Goal: Browse casually: Explore the website without a specific task or goal

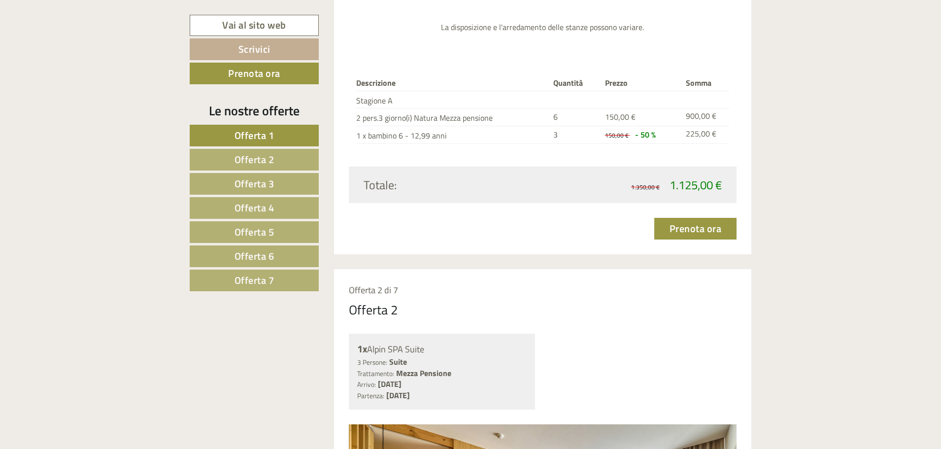
scroll to position [1282, 0]
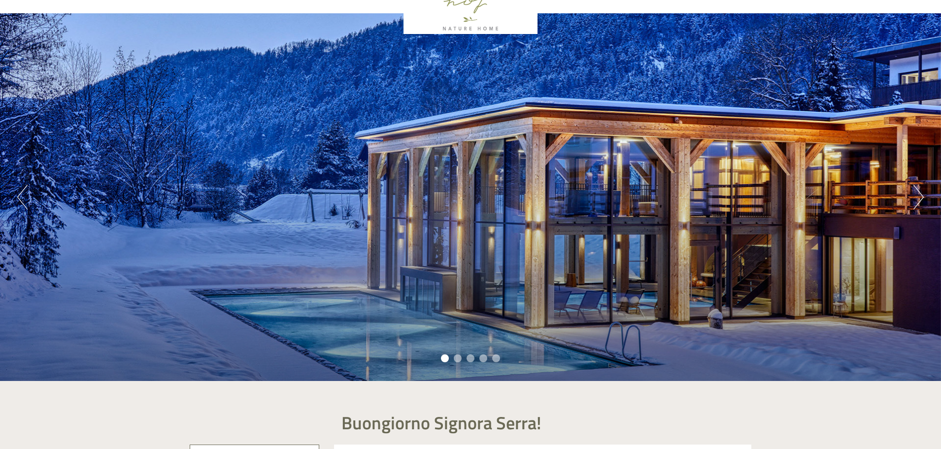
scroll to position [148, 0]
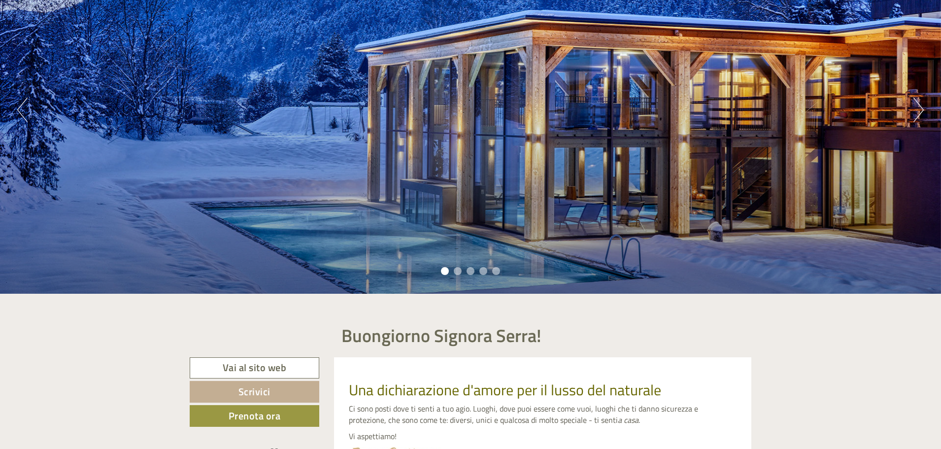
click at [918, 107] on button "Next" at bounding box center [919, 110] width 10 height 25
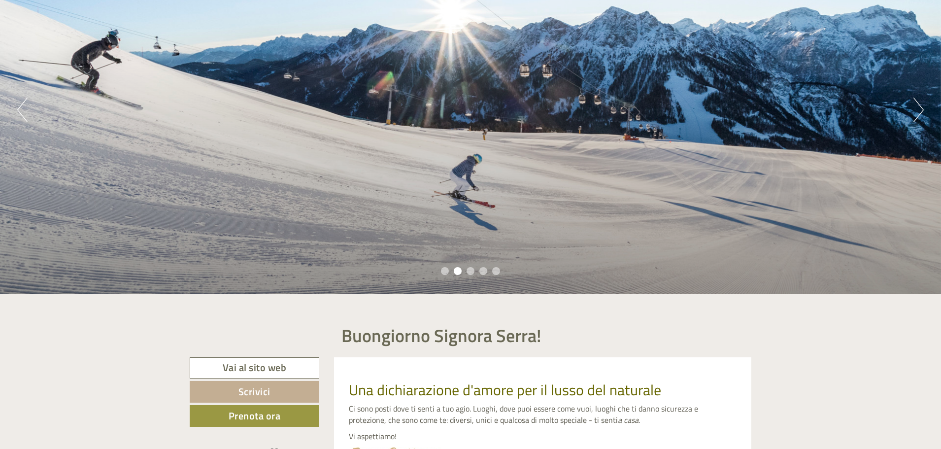
click at [918, 107] on button "Next" at bounding box center [919, 110] width 10 height 25
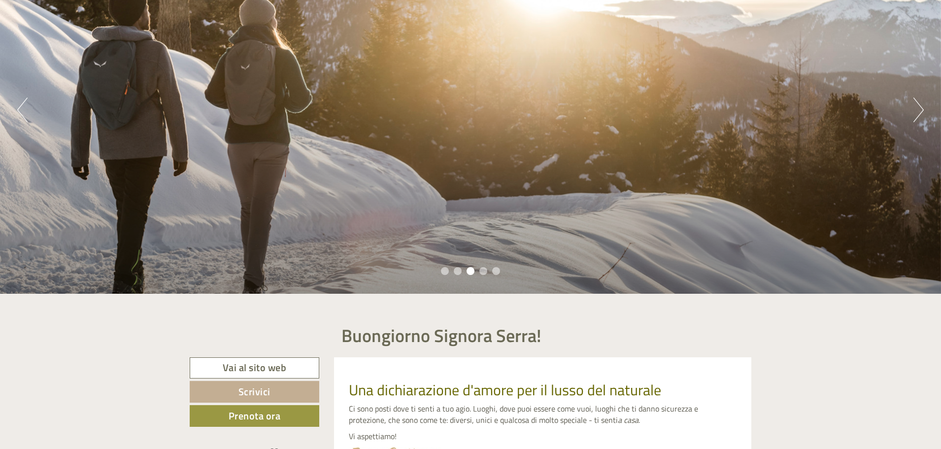
click at [918, 107] on button "Next" at bounding box center [919, 110] width 10 height 25
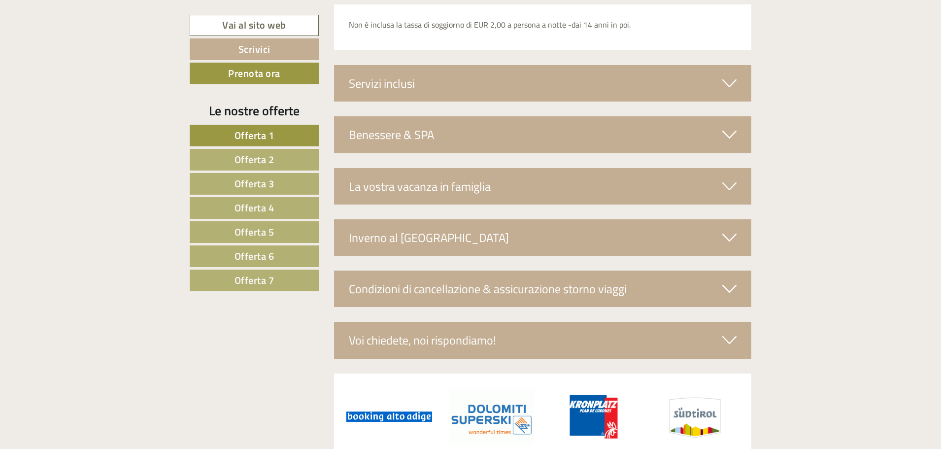
scroll to position [3439, 0]
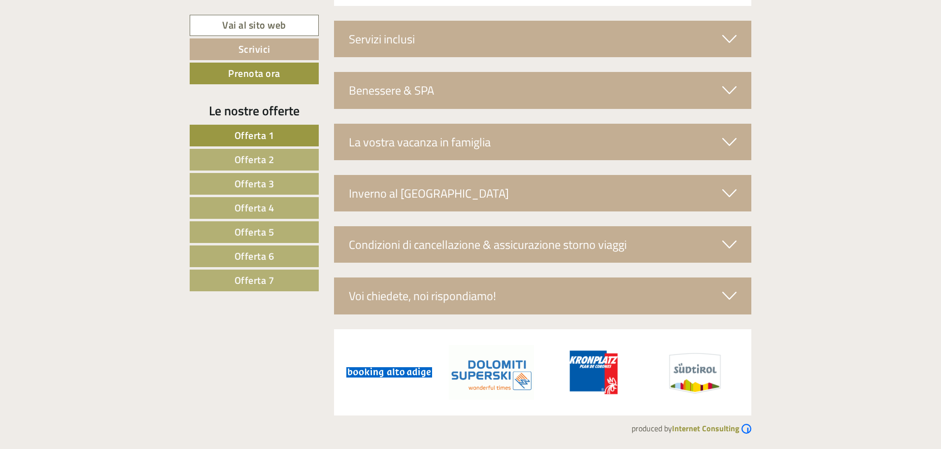
click at [366, 98] on div "Benessere & SPA" at bounding box center [543, 90] width 418 height 36
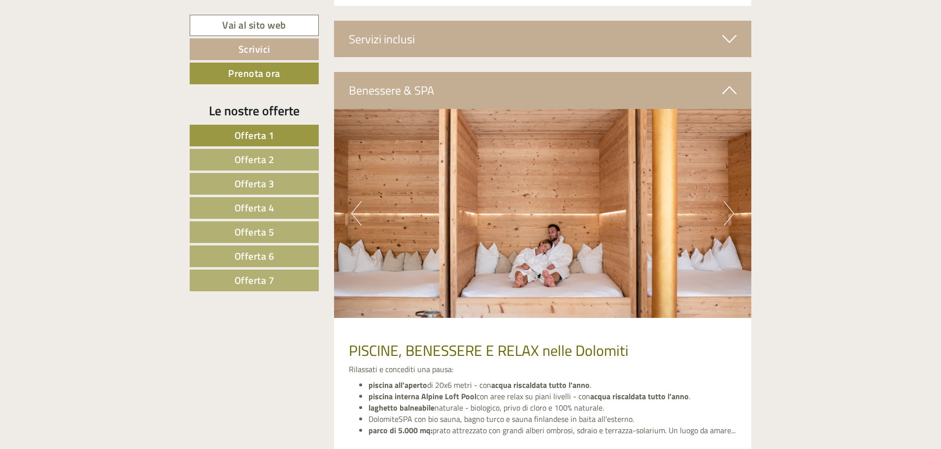
click at [725, 212] on button "Next" at bounding box center [729, 213] width 10 height 25
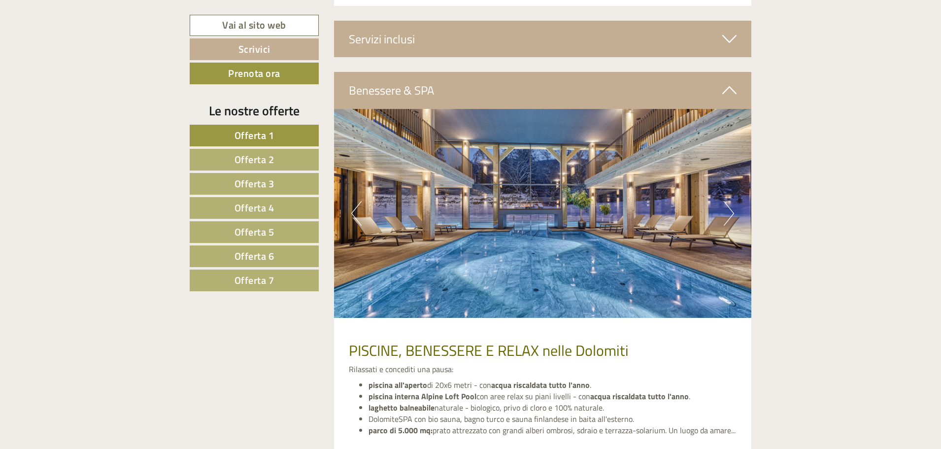
click at [729, 209] on button "Next" at bounding box center [729, 213] width 10 height 25
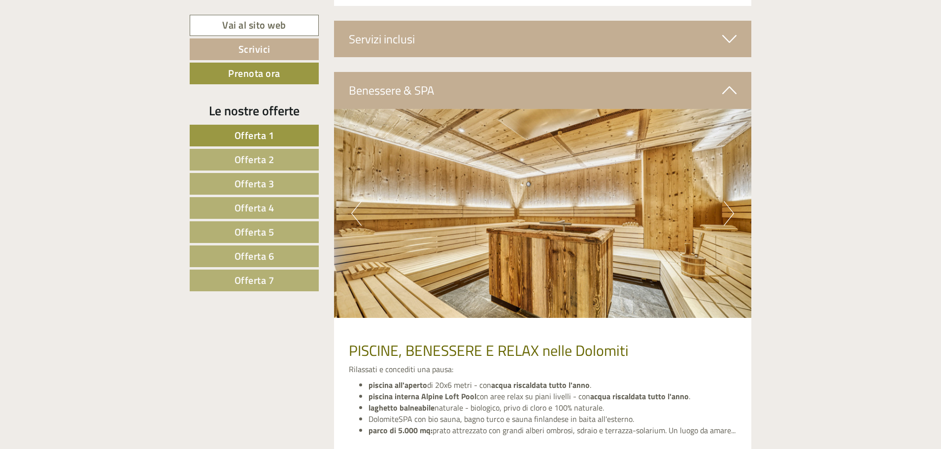
click at [729, 209] on button "Next" at bounding box center [729, 213] width 10 height 25
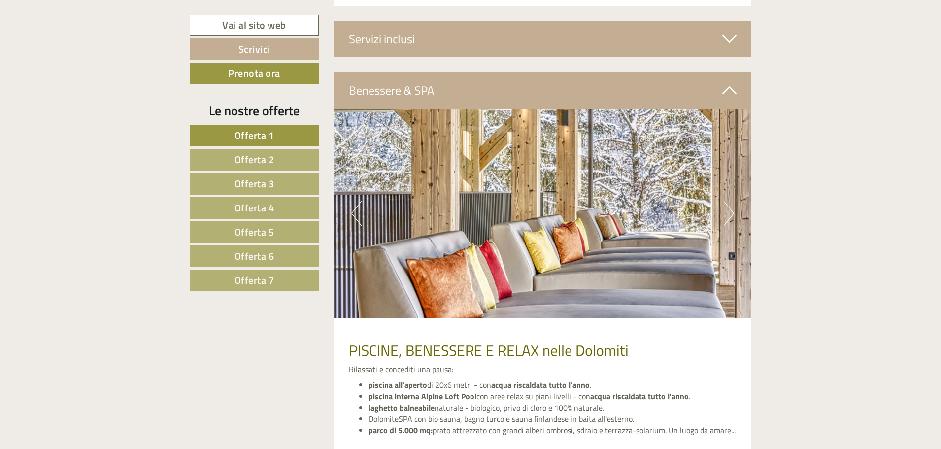
click at [729, 209] on button "Next" at bounding box center [729, 213] width 10 height 25
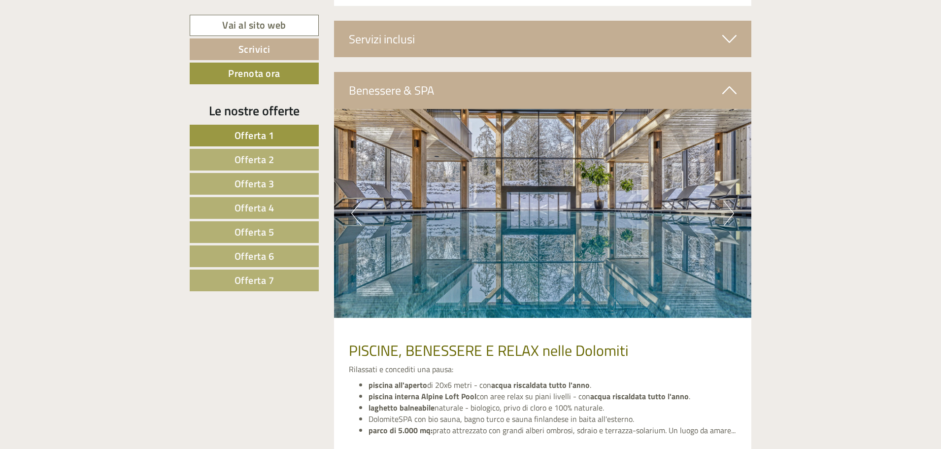
click at [729, 209] on button "Next" at bounding box center [729, 213] width 10 height 25
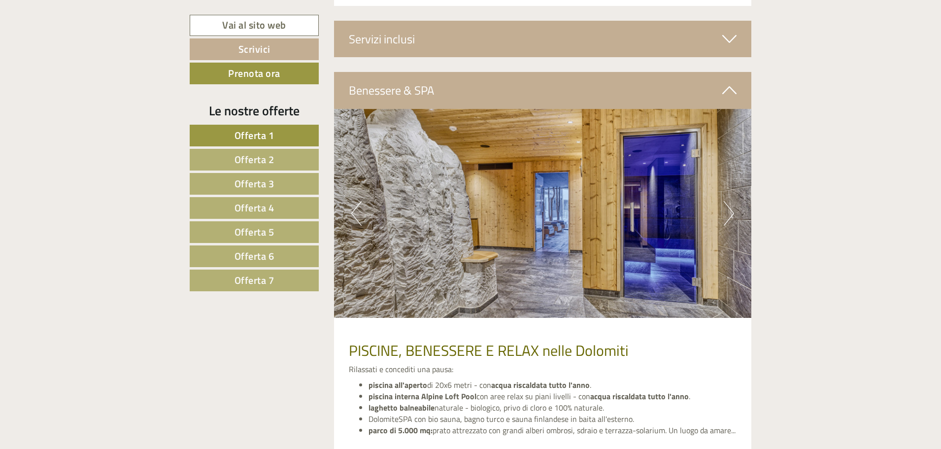
click at [729, 209] on button "Next" at bounding box center [729, 213] width 10 height 25
